Goal: Information Seeking & Learning: Learn about a topic

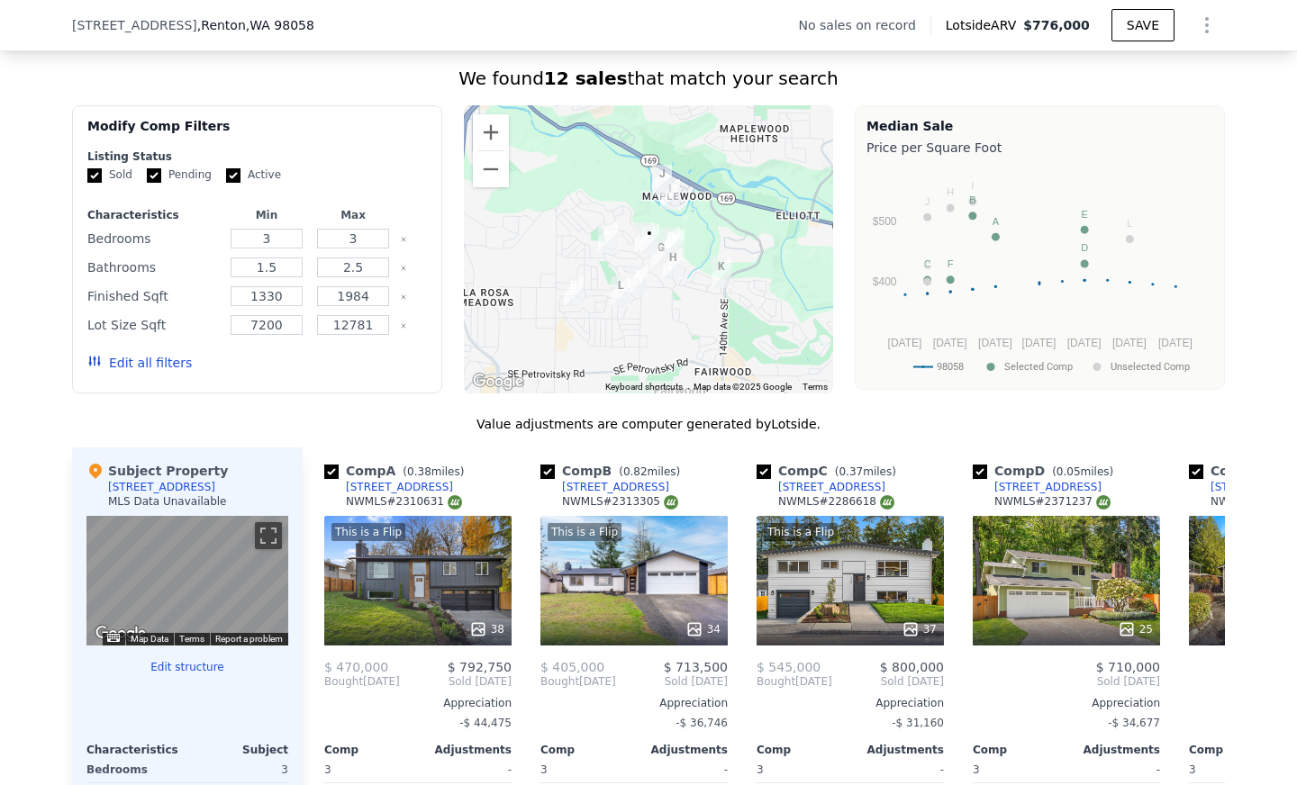
scroll to position [1351, 0]
click at [361, 307] on input "1984" at bounding box center [352, 297] width 71 height 20
click at [137, 373] on button "Edit all filters" at bounding box center [139, 364] width 104 height 18
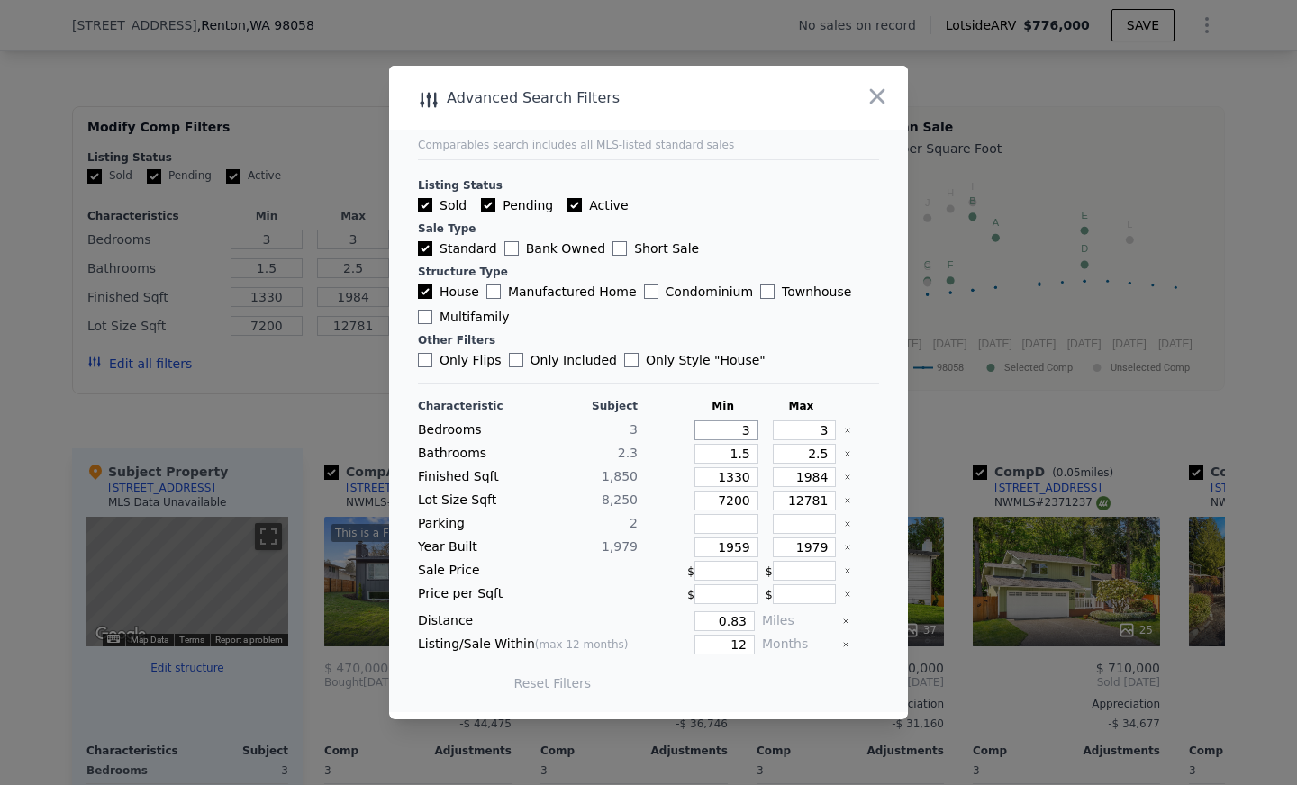
click at [739, 435] on input "3" at bounding box center [726, 431] width 64 height 20
type input "2"
click at [806, 433] on input "3" at bounding box center [805, 431] width 64 height 20
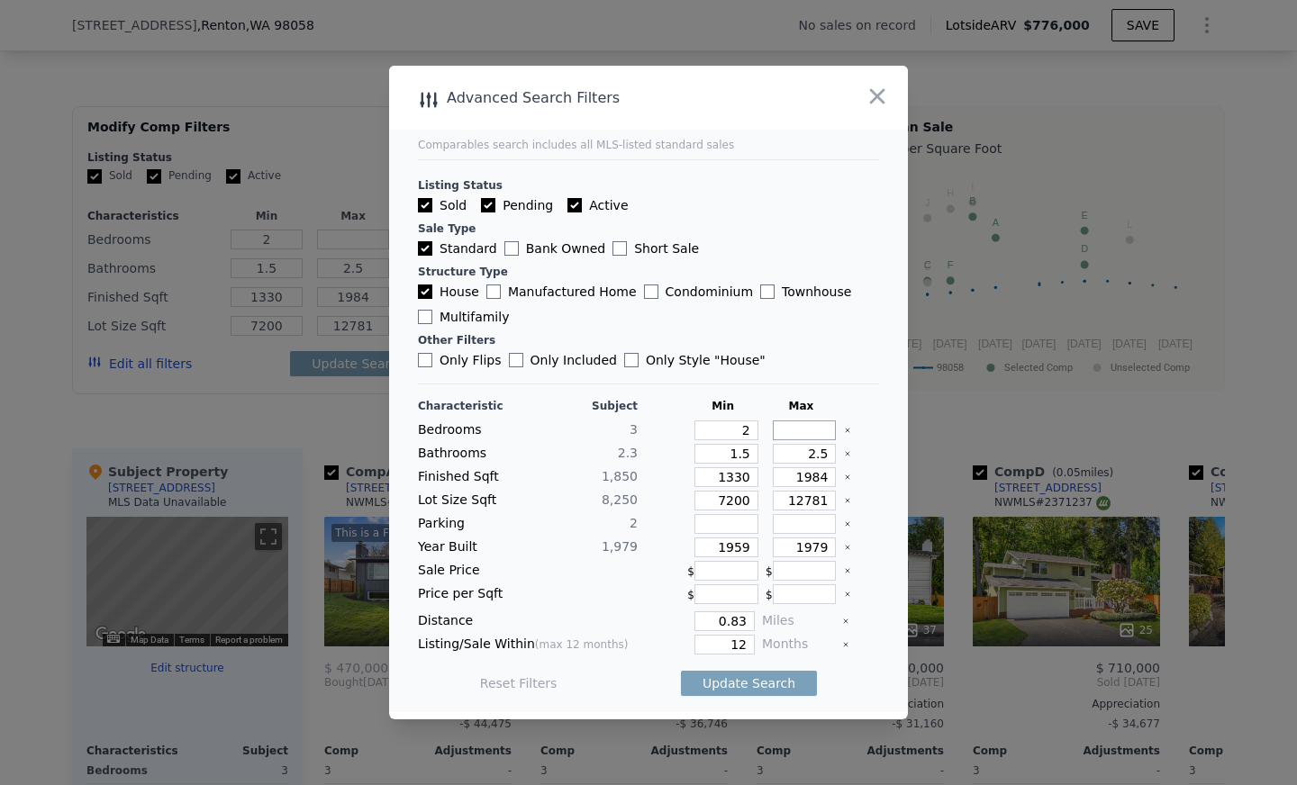
type input "4"
click at [740, 453] on input "1.5" at bounding box center [726, 454] width 64 height 20
click at [819, 453] on input "2.5" at bounding box center [805, 454] width 64 height 20
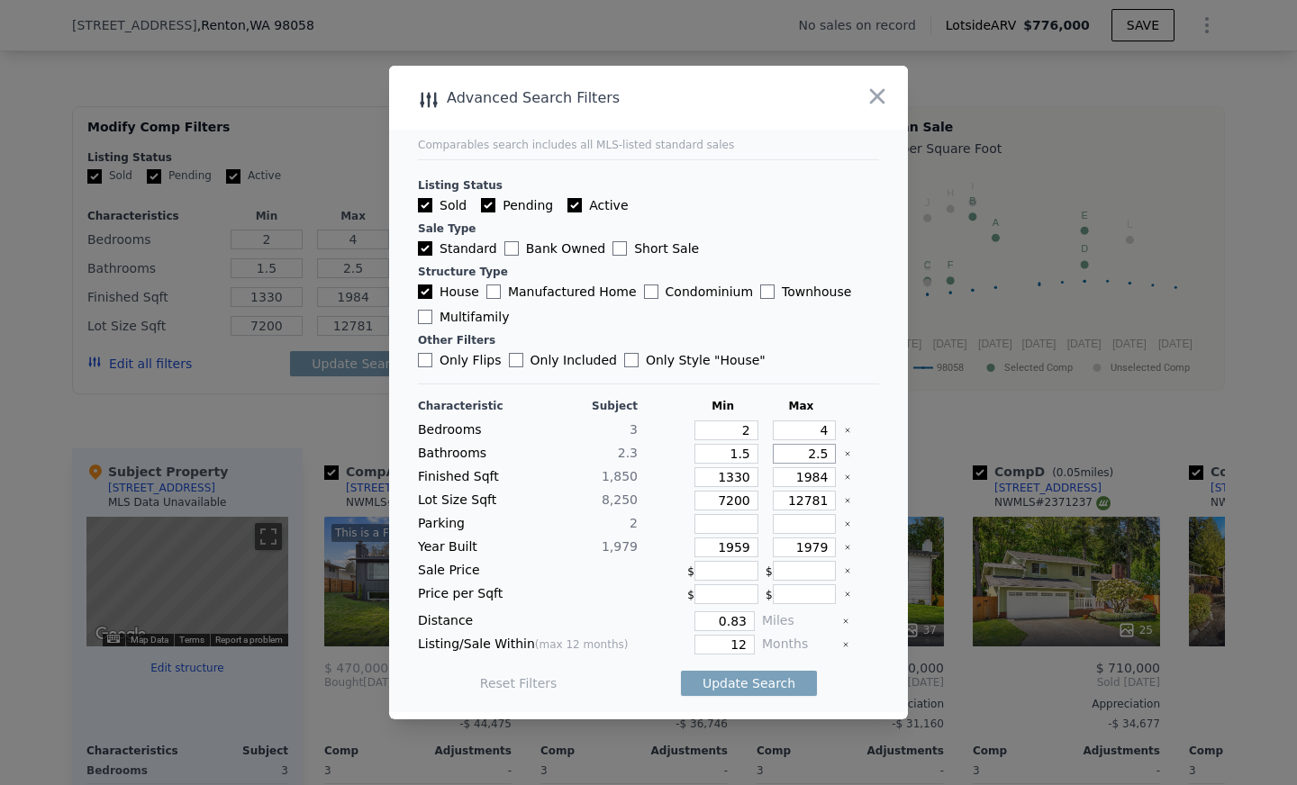
type input "2"
type input "3"
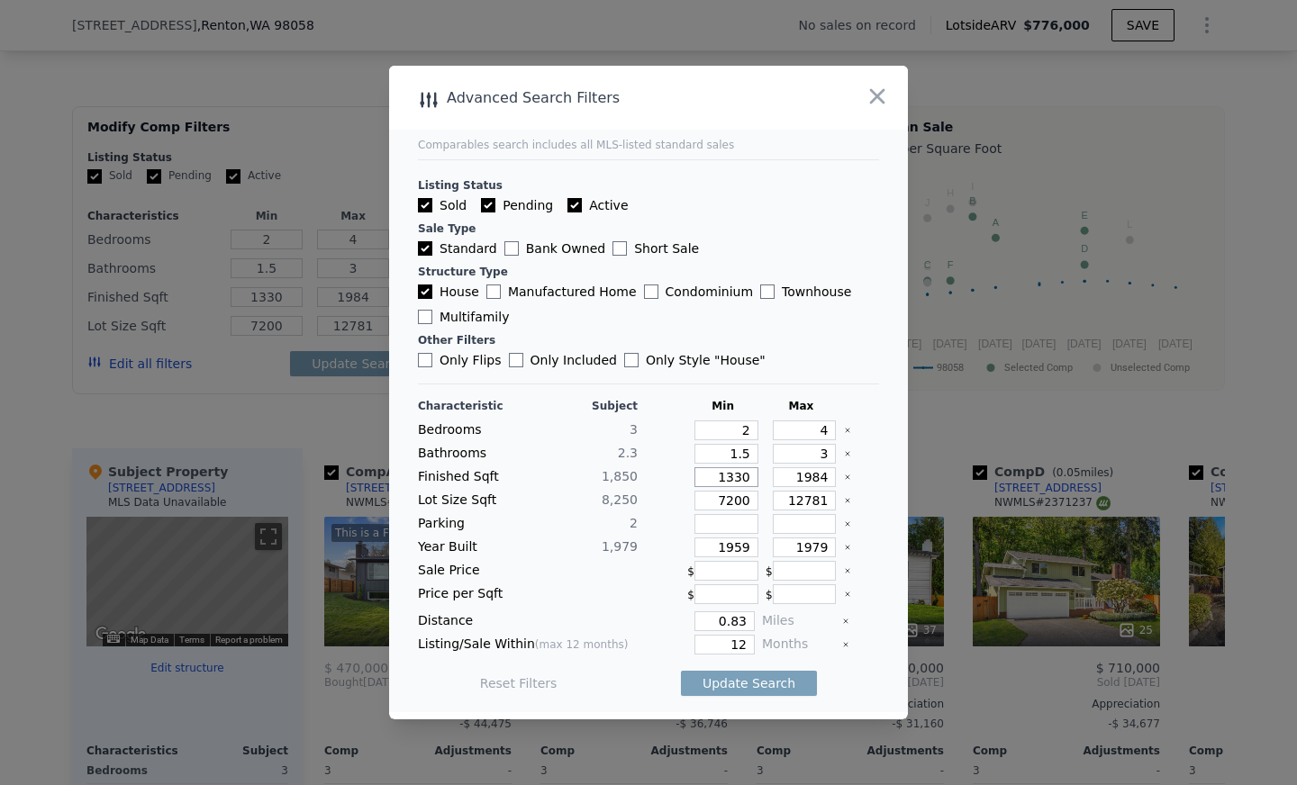
click at [727, 480] on input "1330" at bounding box center [726, 477] width 64 height 20
type input "1630"
type input "130"
click at [727, 481] on input "130" at bounding box center [726, 477] width 64 height 20
type input "1630"
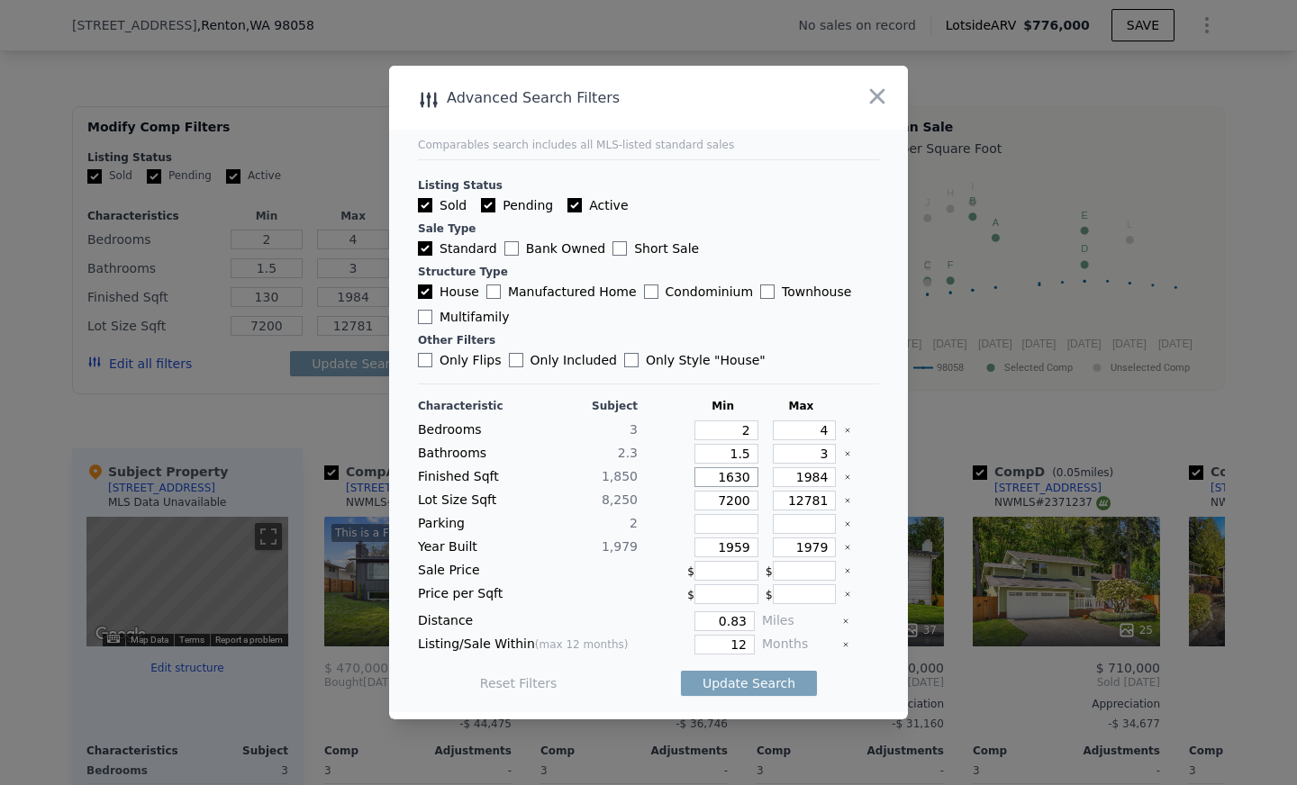
type input "1630"
click at [737, 620] on input "0.83" at bounding box center [724, 621] width 60 height 20
type input "0"
type input "1"
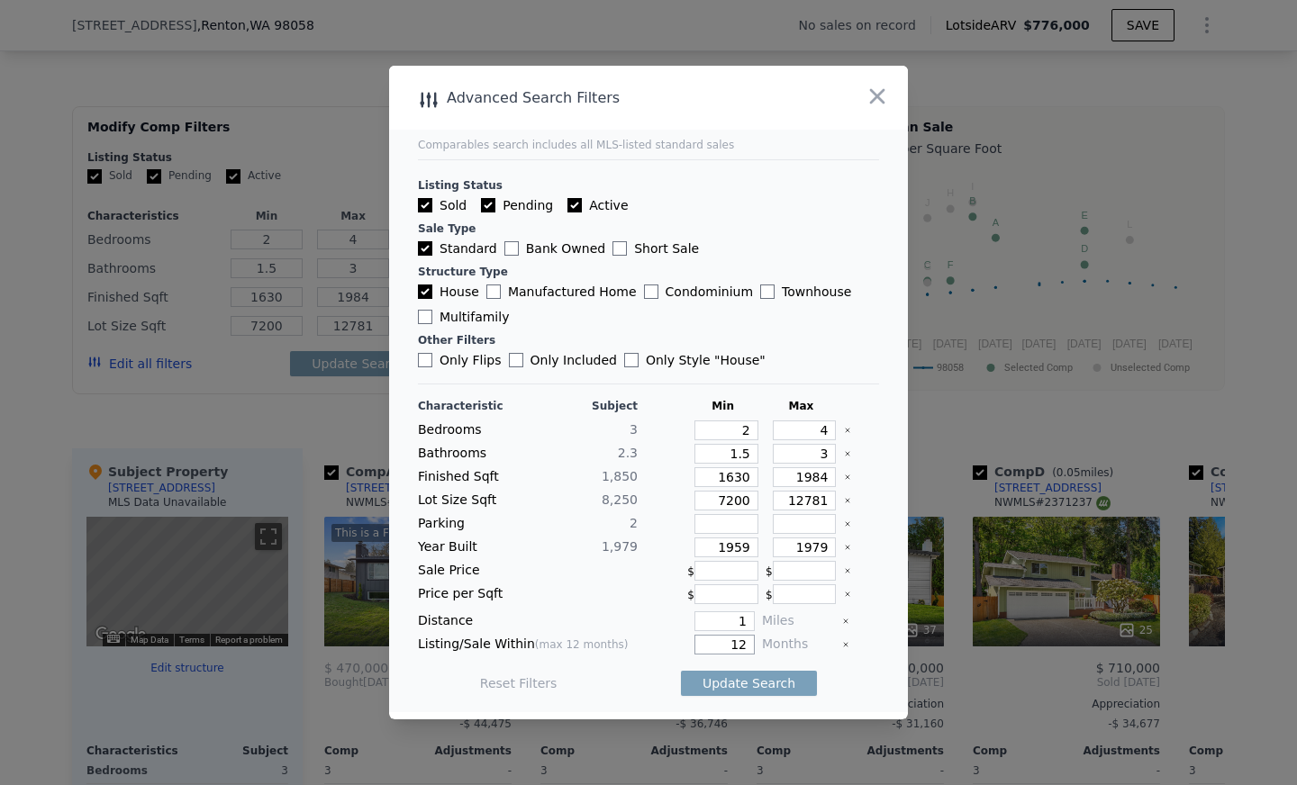
click at [738, 646] on input "12" at bounding box center [724, 645] width 60 height 20
type input "1"
type input "6"
type input "3"
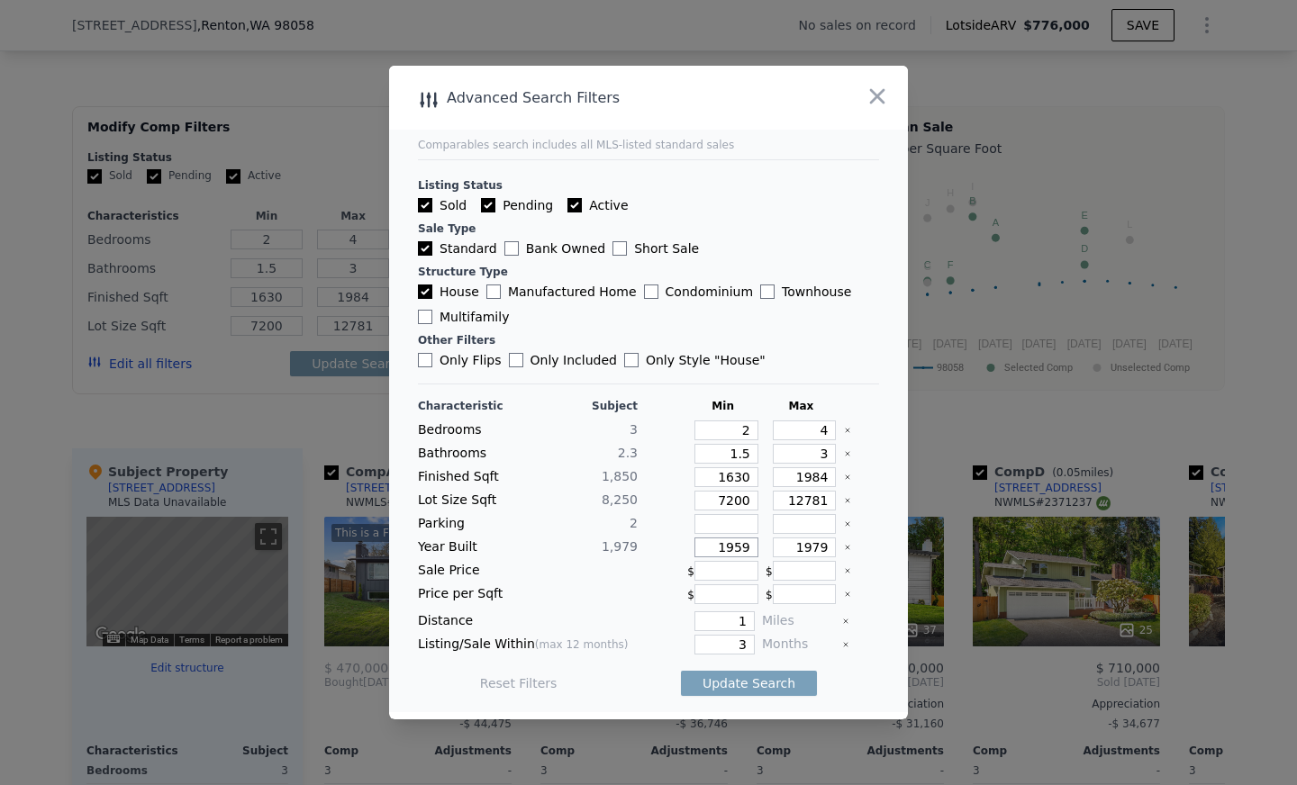
click at [742, 546] on input "1959" at bounding box center [726, 548] width 64 height 20
type input "1900"
click at [818, 550] on input "1979" at bounding box center [805, 548] width 64 height 20
click at [844, 548] on icon "Clear" at bounding box center [847, 547] width 7 height 7
click at [729, 680] on button "Update Search" at bounding box center [749, 683] width 136 height 25
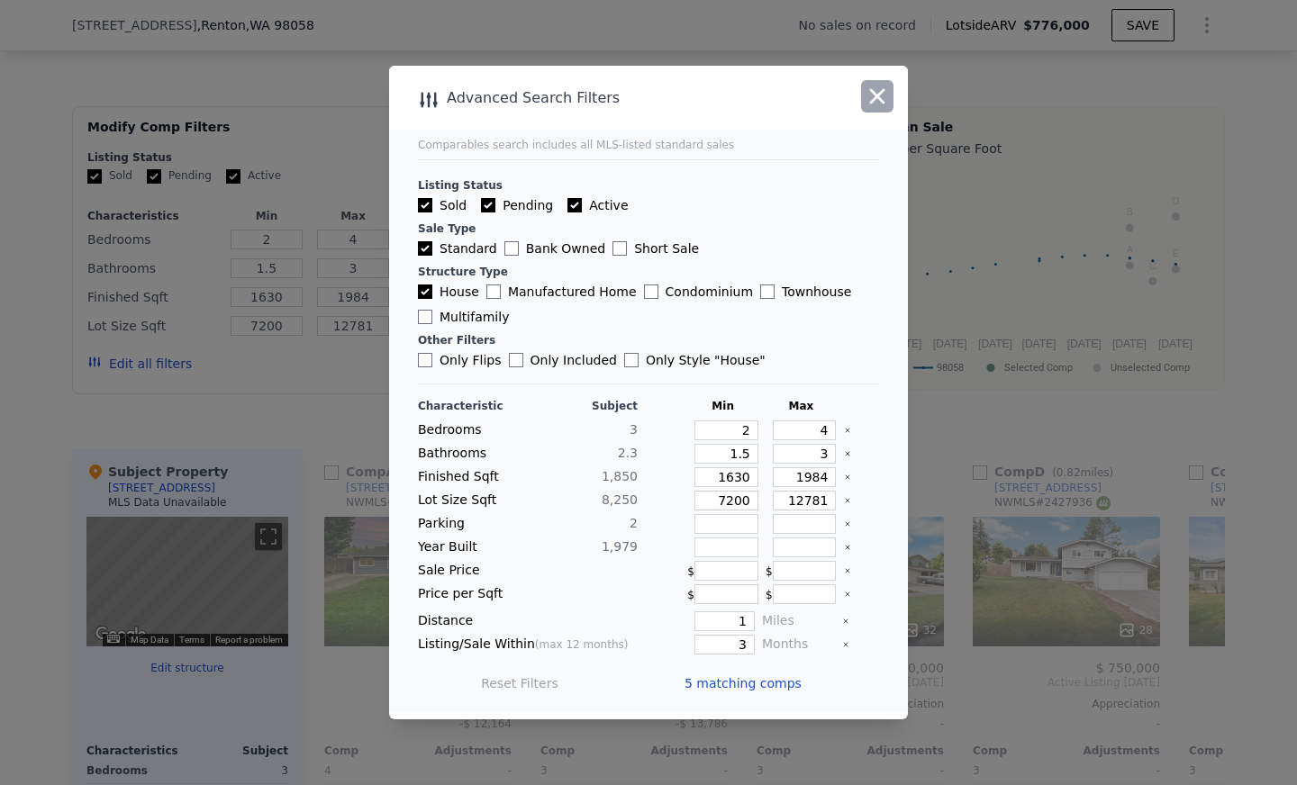
click at [875, 86] on icon "button" at bounding box center [877, 96] width 25 height 25
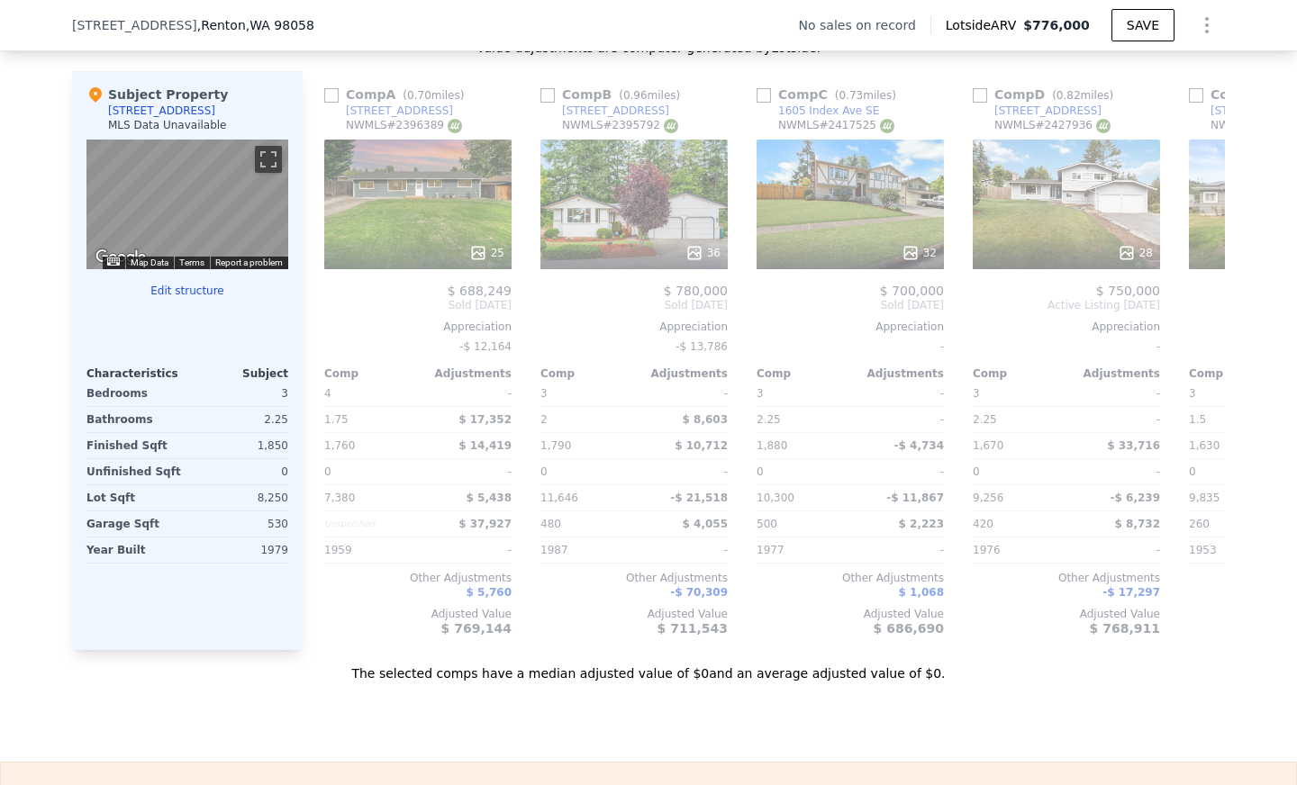
scroll to position [1735, 0]
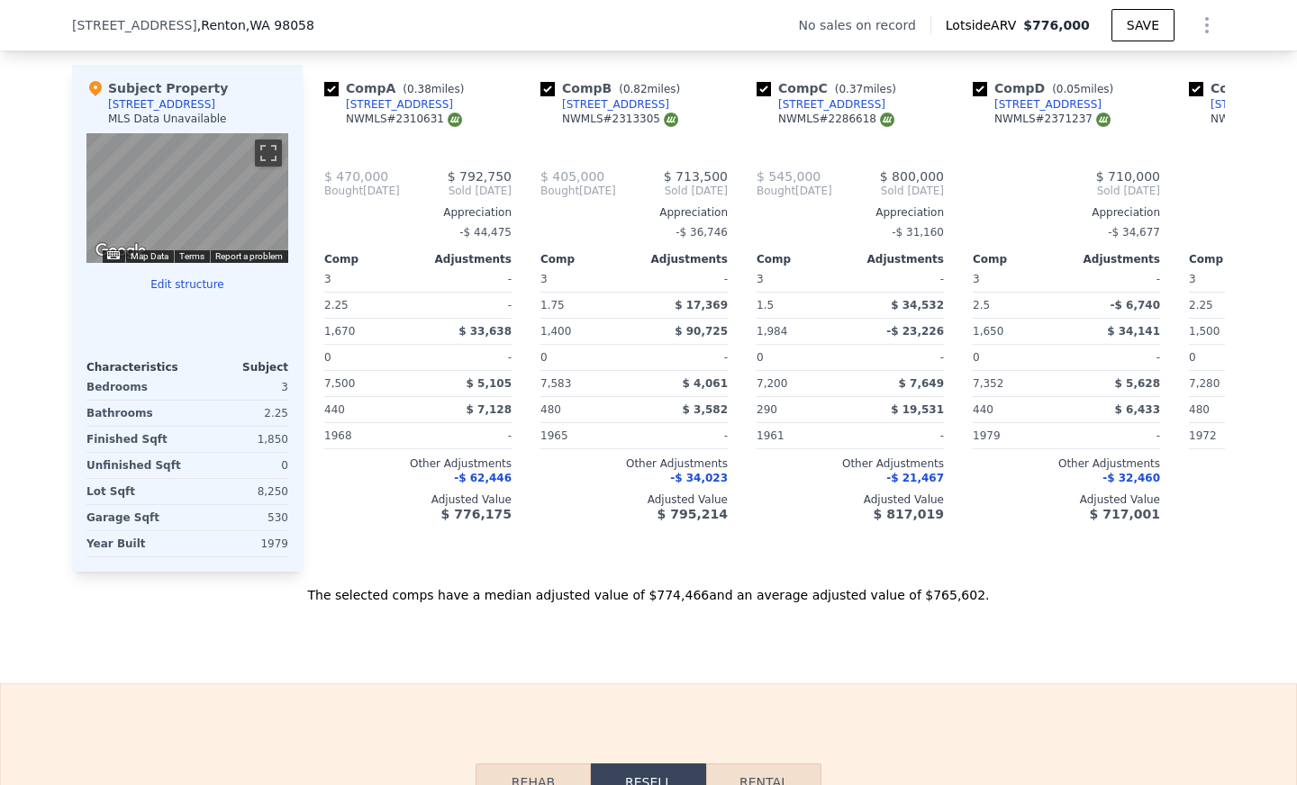
type input "3"
type input "2.5"
type input "1330"
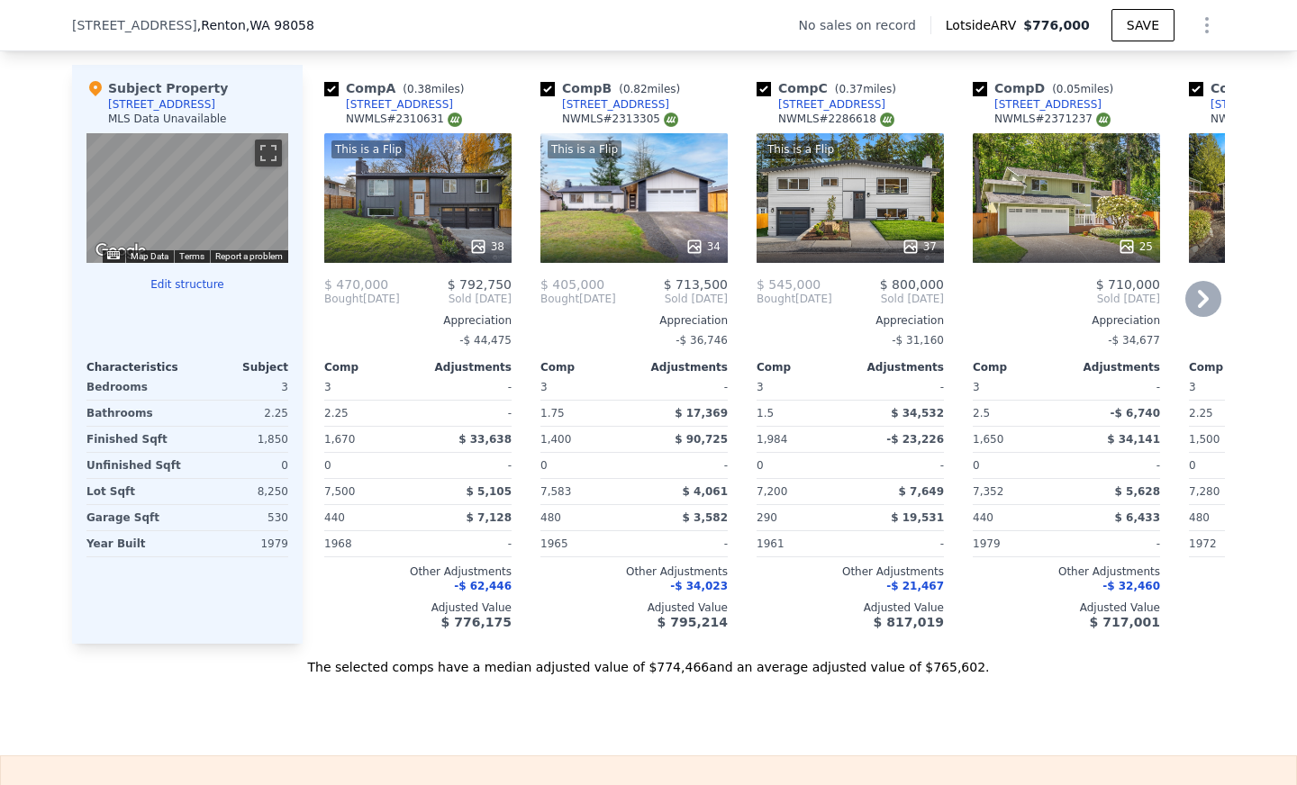
click at [540, 96] on input "checkbox" at bounding box center [547, 89] width 14 height 14
checkbox input "false"
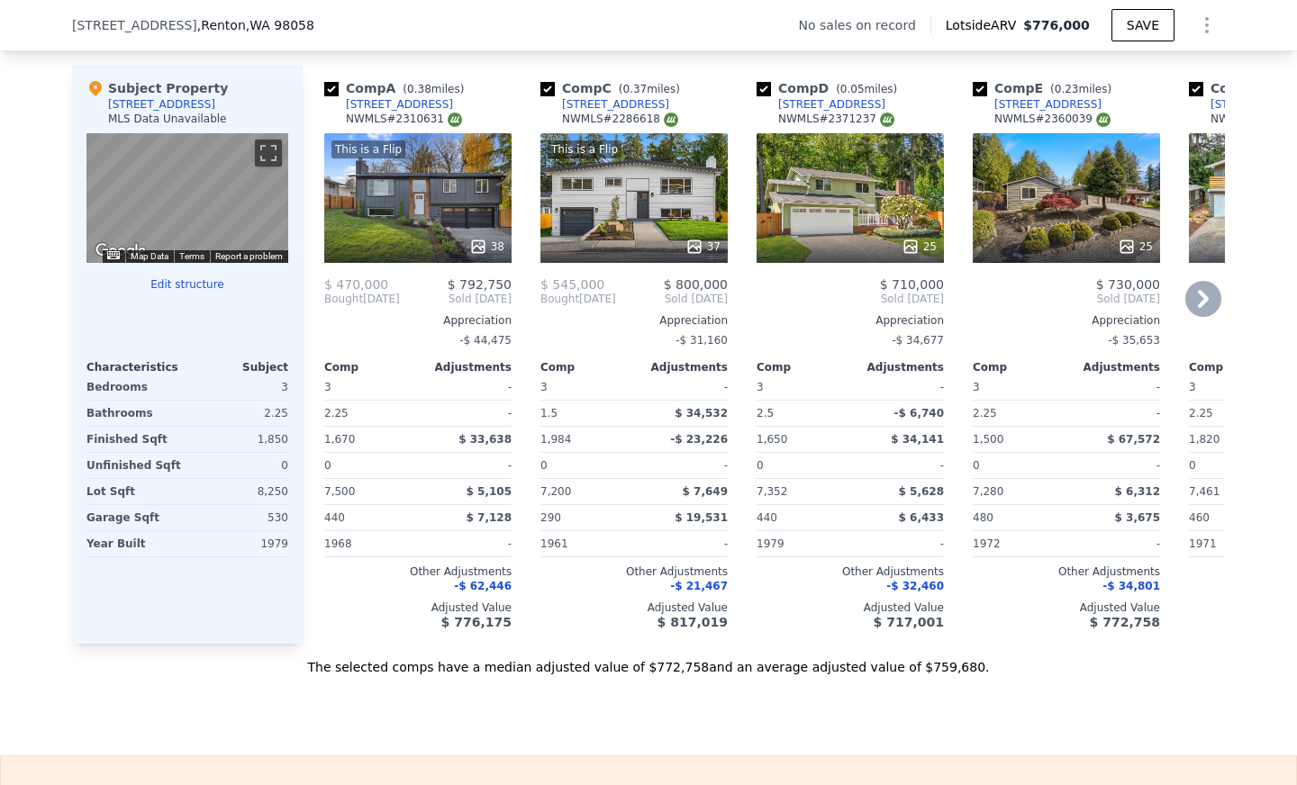
click at [858, 221] on div "25" at bounding box center [849, 198] width 187 height 130
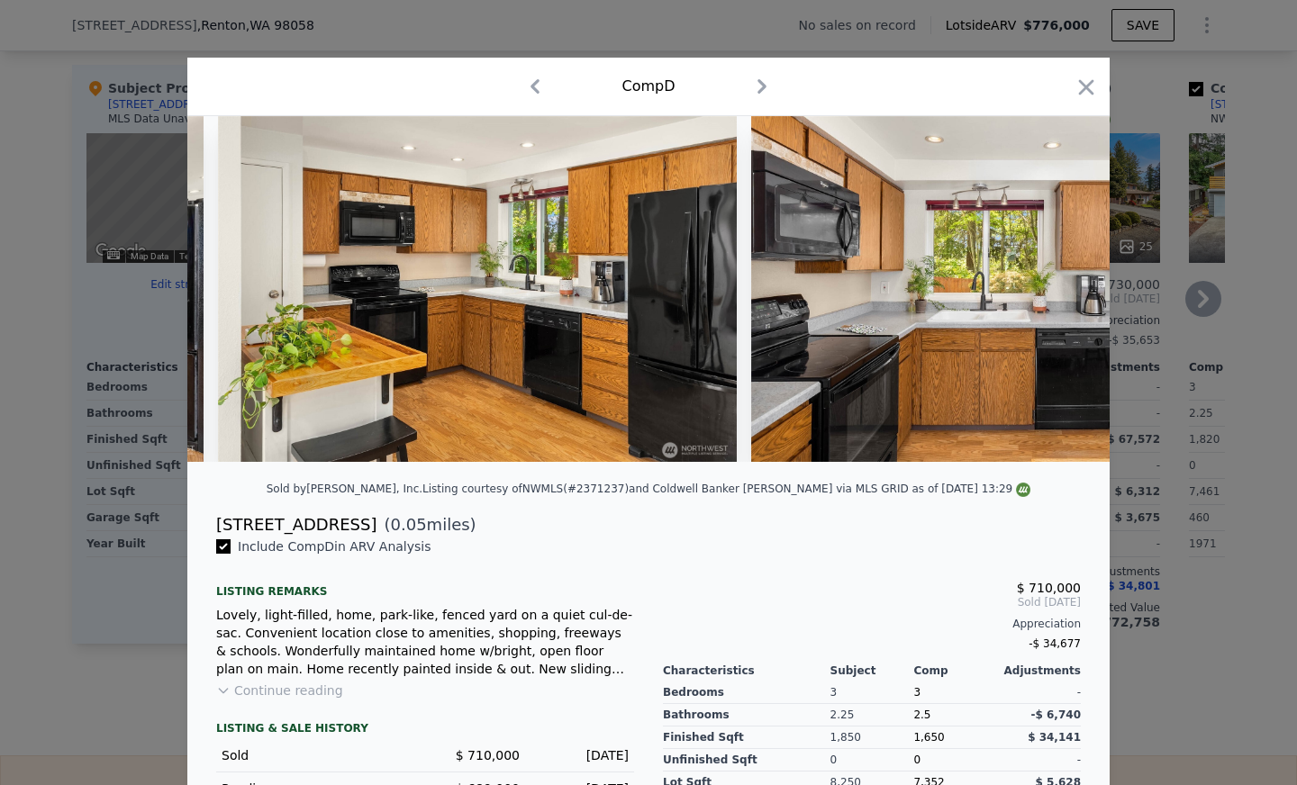
scroll to position [0, 4235]
click at [1079, 90] on icon "button" at bounding box center [1085, 87] width 25 height 25
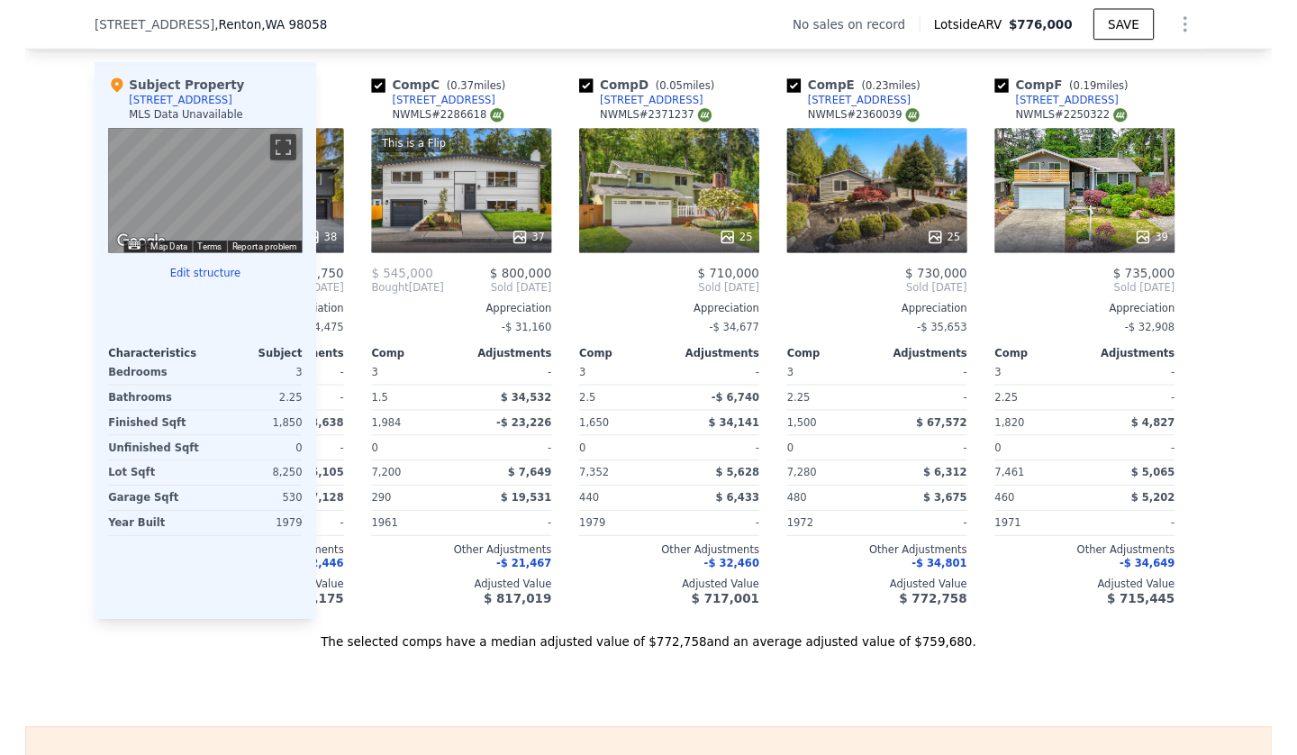
scroll to position [0, 185]
